Goal: Task Accomplishment & Management: Use online tool/utility

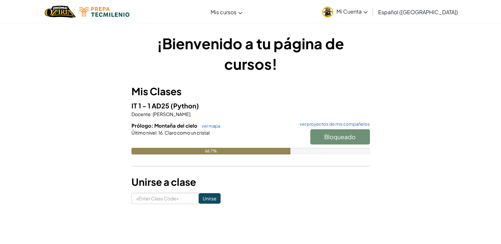
click at [371, 13] on link "Mi Cuenta" at bounding box center [345, 11] width 52 height 21
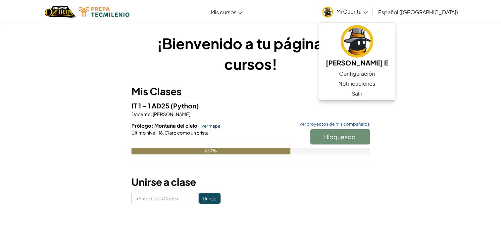
click at [213, 127] on link "ver mapa" at bounding box center [209, 125] width 22 height 5
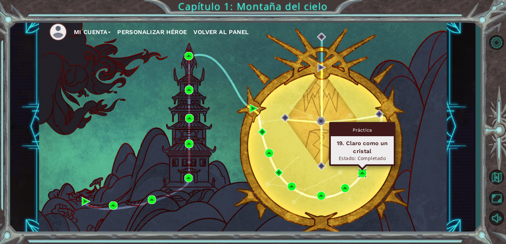
click at [364, 174] on img at bounding box center [362, 173] width 9 height 9
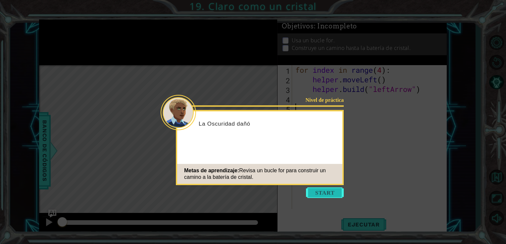
click at [310, 195] on button "Start" at bounding box center [325, 193] width 38 height 11
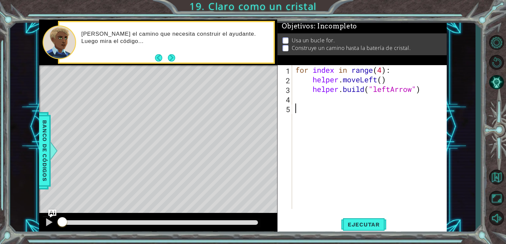
click at [348, 226] on span "Ejecutar" at bounding box center [363, 224] width 45 height 7
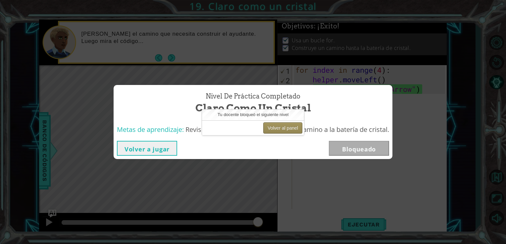
click at [298, 129] on button "Volver al panel" at bounding box center [282, 127] width 39 height 11
click at [281, 125] on button "Volver al panel" at bounding box center [282, 127] width 39 height 11
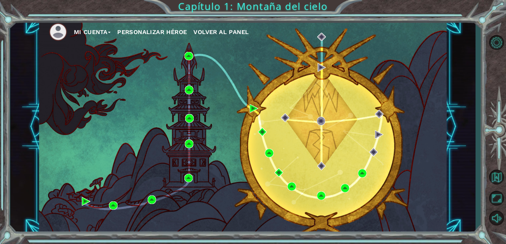
click at [106, 31] on button "Mi Cuenta" at bounding box center [92, 32] width 37 height 10
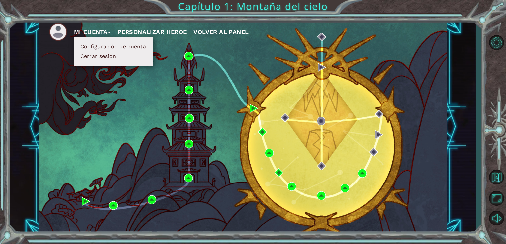
click at [68, 31] on li at bounding box center [61, 32] width 25 height 18
click at [59, 34] on img at bounding box center [58, 32] width 18 height 18
click at [78, 28] on button "Mi Cuenta" at bounding box center [92, 32] width 37 height 10
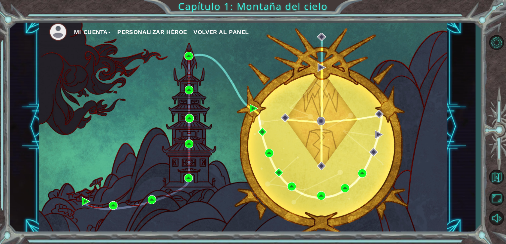
click at [78, 28] on button "Mi Cuenta" at bounding box center [92, 32] width 37 height 10
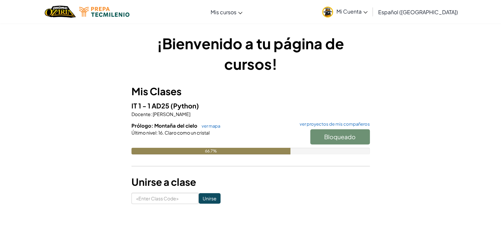
click at [356, 14] on span "Mi Cuenta" at bounding box center [351, 11] width 31 height 7
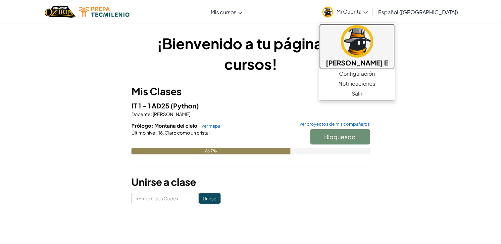
click at [395, 54] on link "[PERSON_NAME] E" at bounding box center [356, 46] width 75 height 45
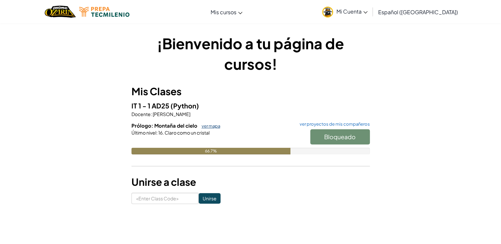
click at [214, 127] on link "ver mapa" at bounding box center [209, 125] width 22 height 5
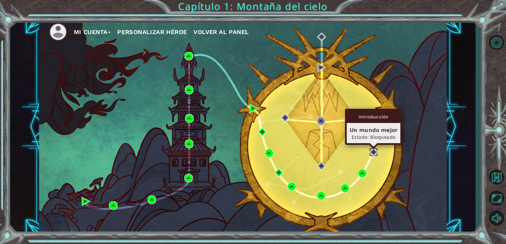
click at [377, 151] on img at bounding box center [373, 152] width 9 height 9
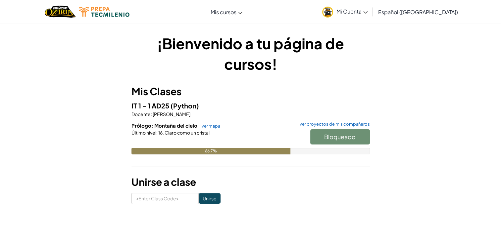
click at [333, 17] on img at bounding box center [327, 12] width 11 height 11
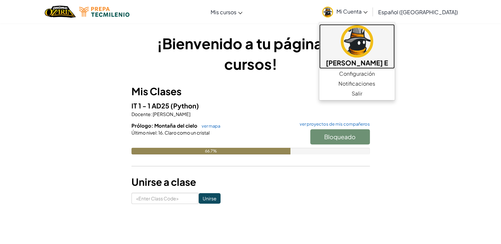
click at [364, 62] on h5 "[PERSON_NAME] E" at bounding box center [357, 63] width 62 height 10
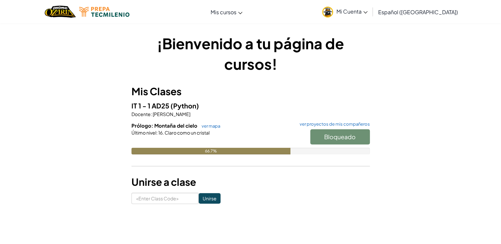
click at [371, 16] on link "Mi Cuenta" at bounding box center [345, 11] width 52 height 21
